Goal: Information Seeking & Learning: Learn about a topic

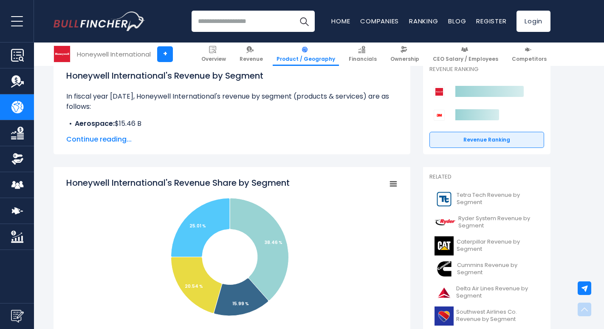
scroll to position [131, 0]
click at [120, 136] on span "Continue reading..." at bounding box center [231, 139] width 331 height 10
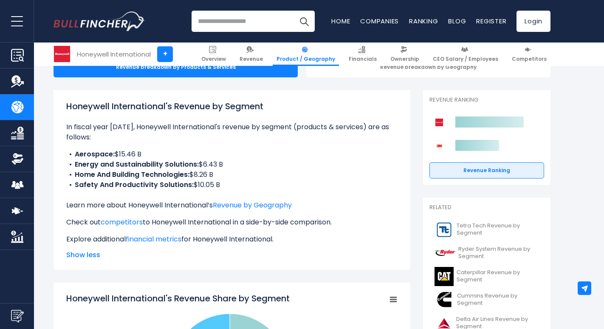
scroll to position [99, 0]
click at [322, 173] on li "Home And Building Technologies: $8.26 B" at bounding box center [231, 175] width 331 height 10
click at [360, 169] on li "Energy and Sustainability Solutions: $6.43 B" at bounding box center [231, 165] width 331 height 10
click at [370, 182] on li "Safety And Productivity Solutions: $10.05 B" at bounding box center [231, 185] width 331 height 10
click at [367, 189] on li "Safety And Productivity Solutions: $10.05 B" at bounding box center [231, 185] width 331 height 10
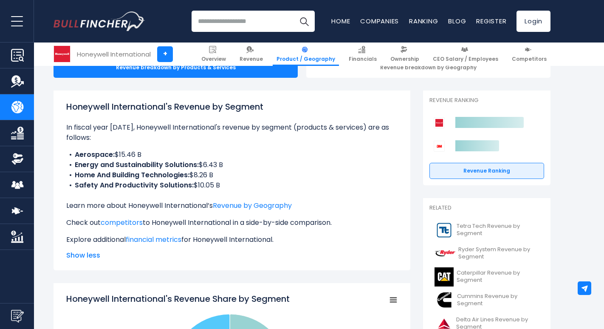
click at [359, 175] on li "Home And Building Technologies: $8.26 B" at bounding box center [231, 175] width 331 height 10
click at [361, 192] on div "Honeywell International's Revenue by Segment In fiscal year 2024, Honeywell Int…" at bounding box center [231, 172] width 331 height 144
click at [132, 222] on link "competitors" at bounding box center [122, 222] width 42 height 10
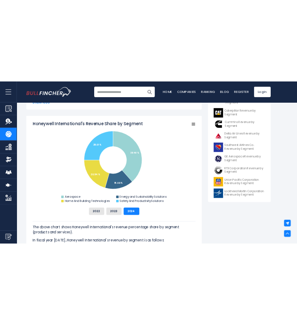
scroll to position [284, 0]
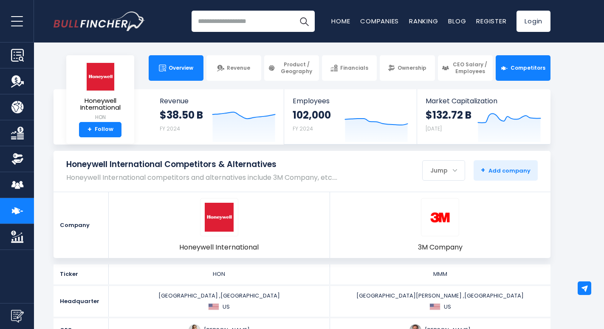
click at [189, 67] on span "Overview" at bounding box center [181, 68] width 25 height 7
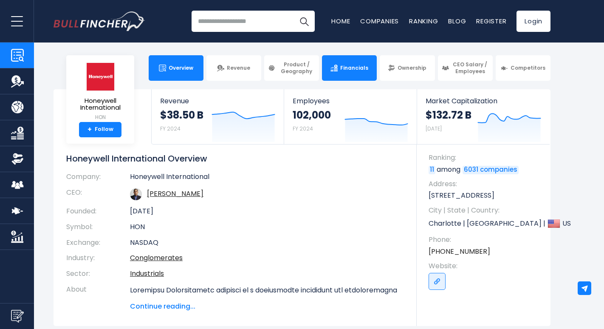
click at [360, 73] on link "Financials" at bounding box center [349, 67] width 55 height 25
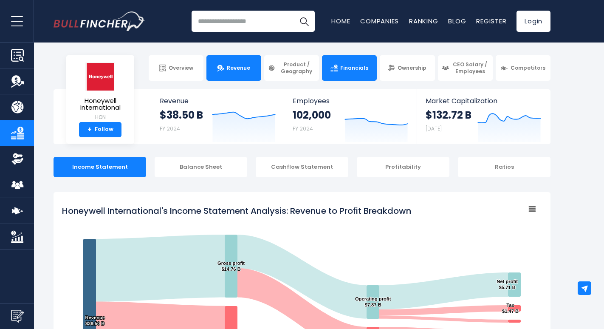
click at [235, 65] on span "Revenue" at bounding box center [238, 68] width 23 height 7
